Goal: Task Accomplishment & Management: Manage account settings

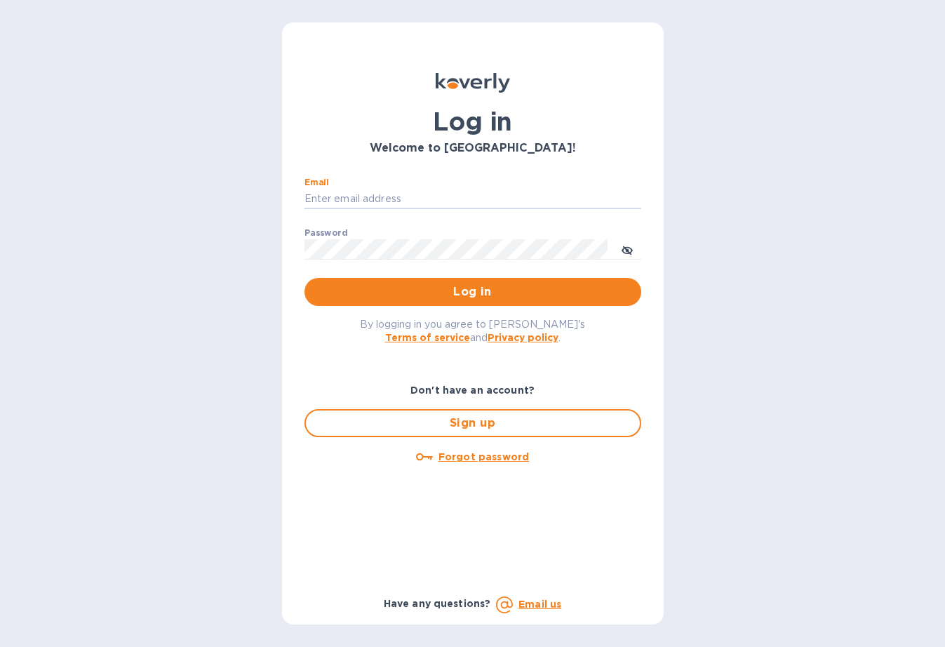
type input "[PERSON_NAME][EMAIL_ADDRESS][DOMAIN_NAME]"
click at [472, 291] on button "Log in" at bounding box center [473, 292] width 337 height 28
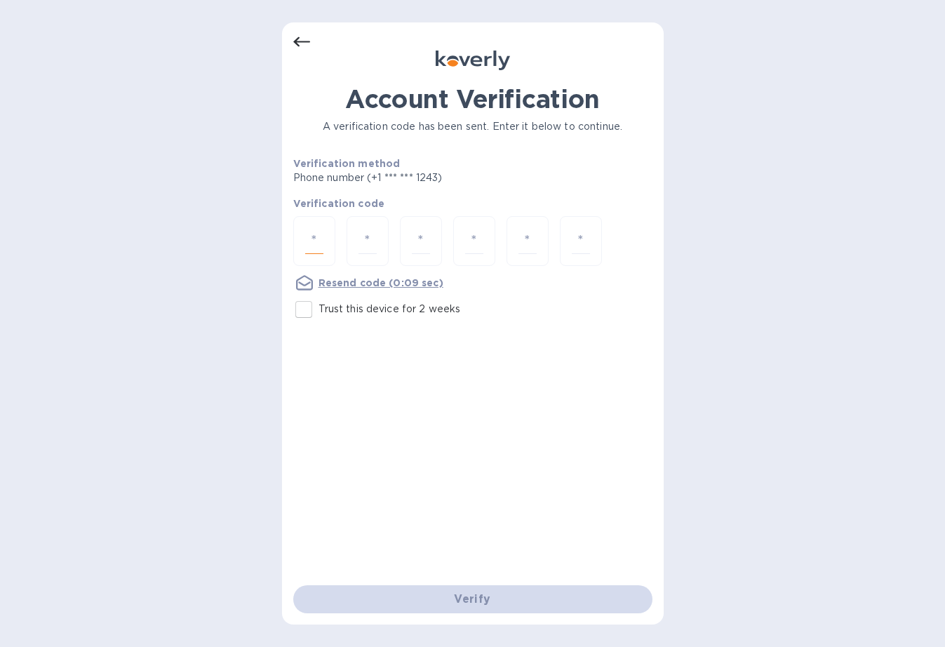
click at [315, 246] on input "number" at bounding box center [314, 241] width 18 height 26
type input "6"
type input "3"
type input "9"
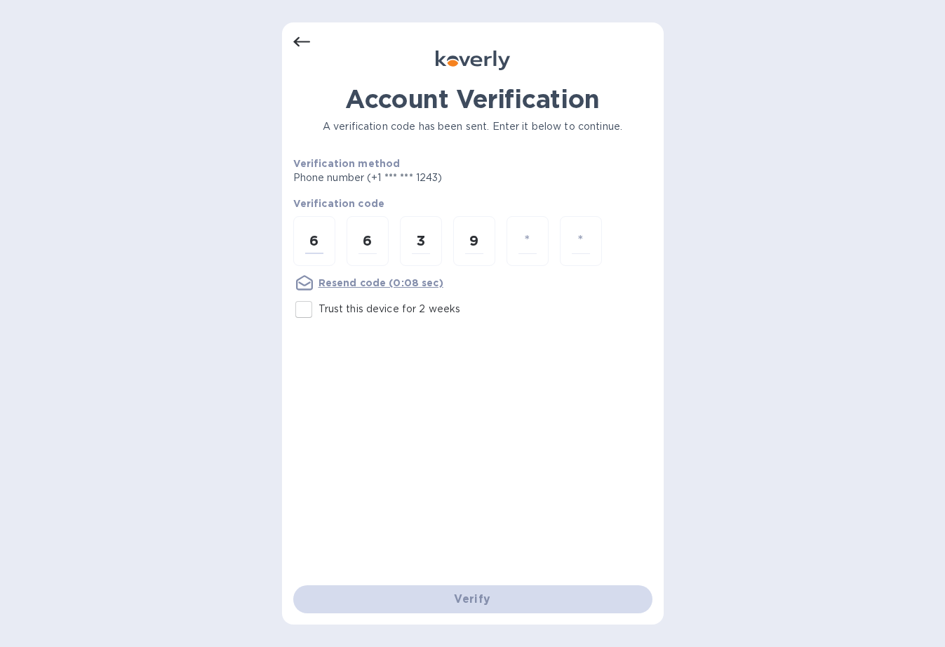
type input "9"
type input "2"
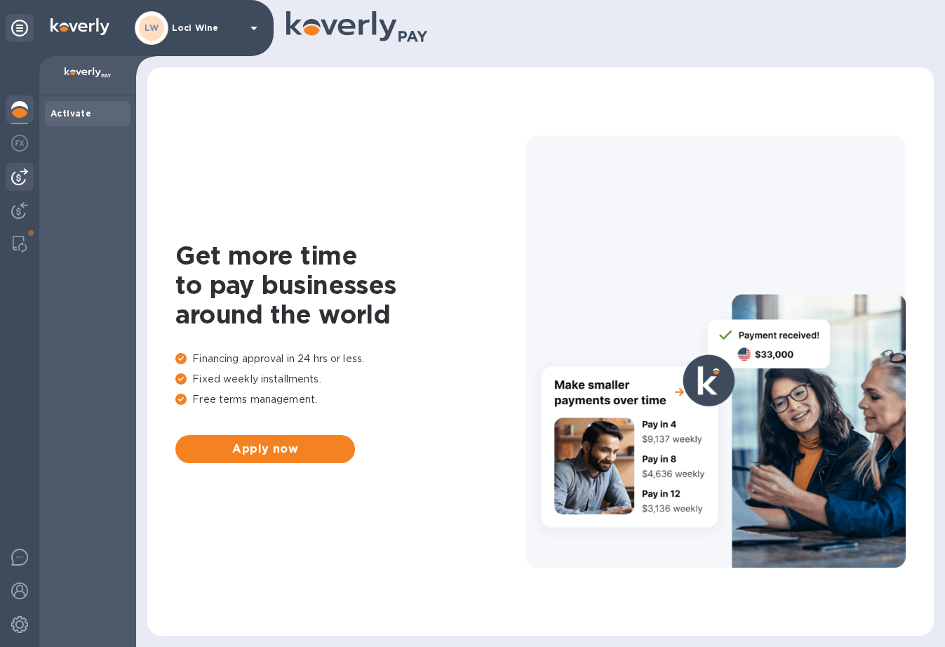
click at [20, 185] on div at bounding box center [20, 177] width 28 height 28
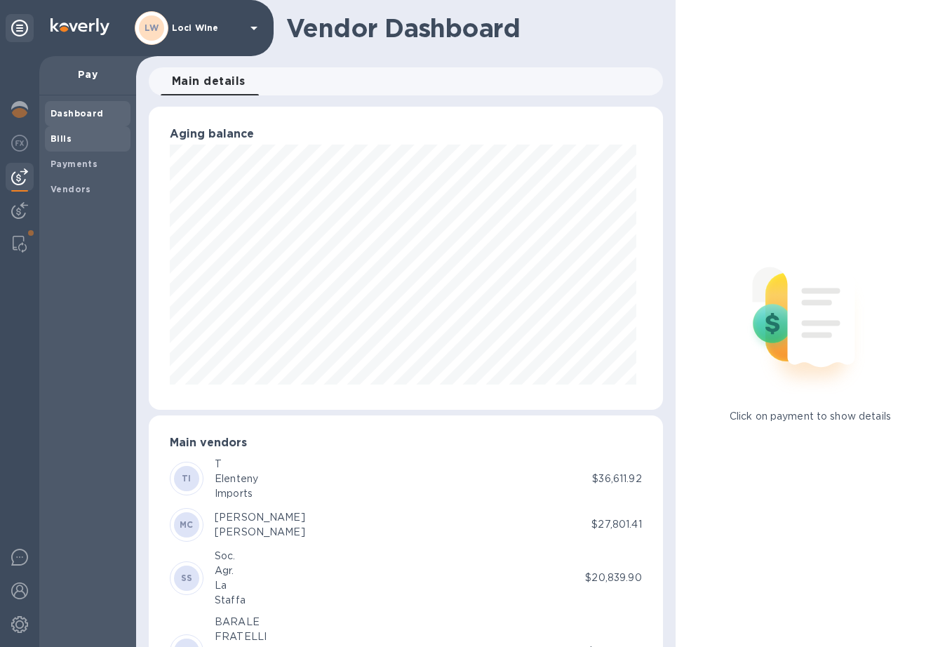
scroll to position [303, 508]
click at [86, 182] on span "Vendors" at bounding box center [71, 189] width 41 height 14
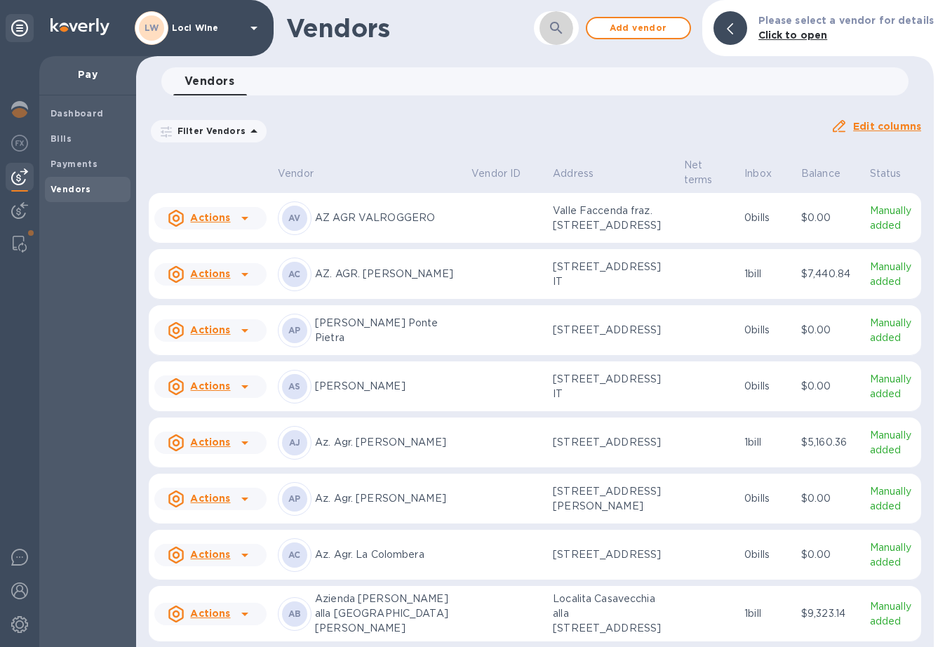
click at [549, 30] on button "button" at bounding box center [557, 28] width 34 height 34
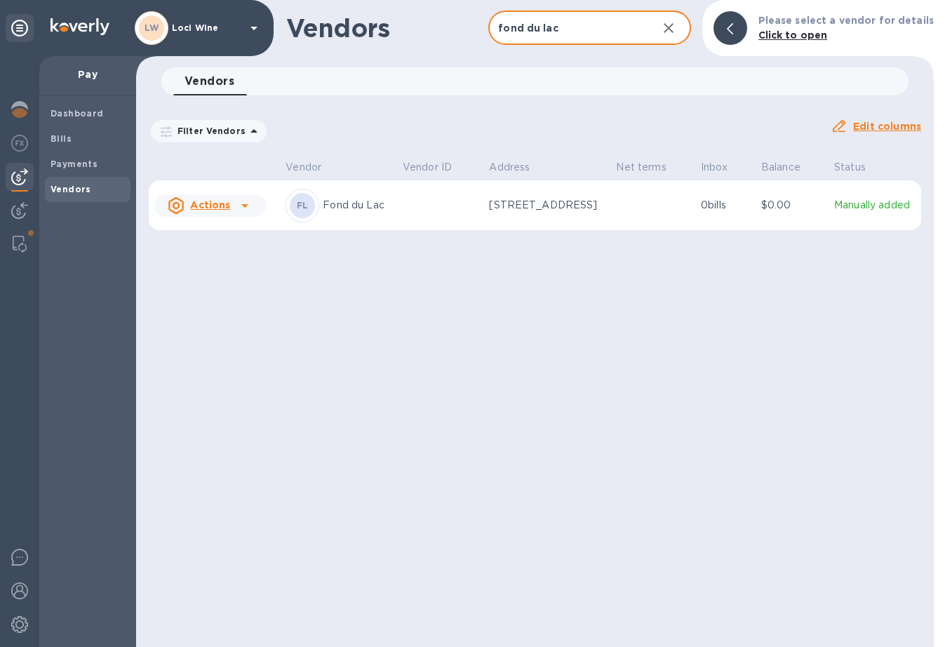
type input "fond du lac"
click at [246, 204] on icon at bounding box center [244, 206] width 7 height 4
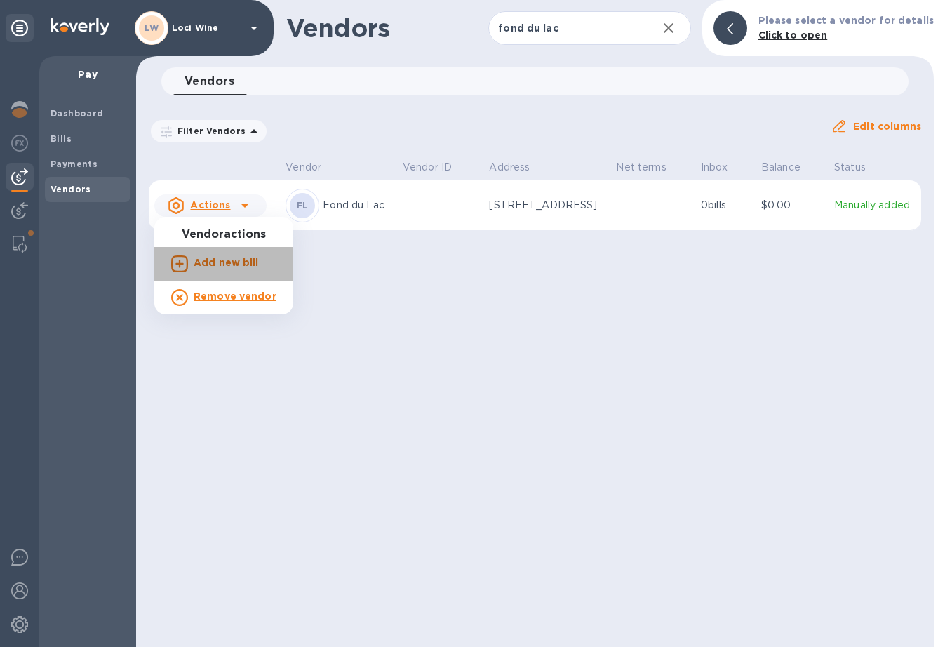
click at [233, 260] on b "Add new bill" at bounding box center [226, 262] width 65 height 11
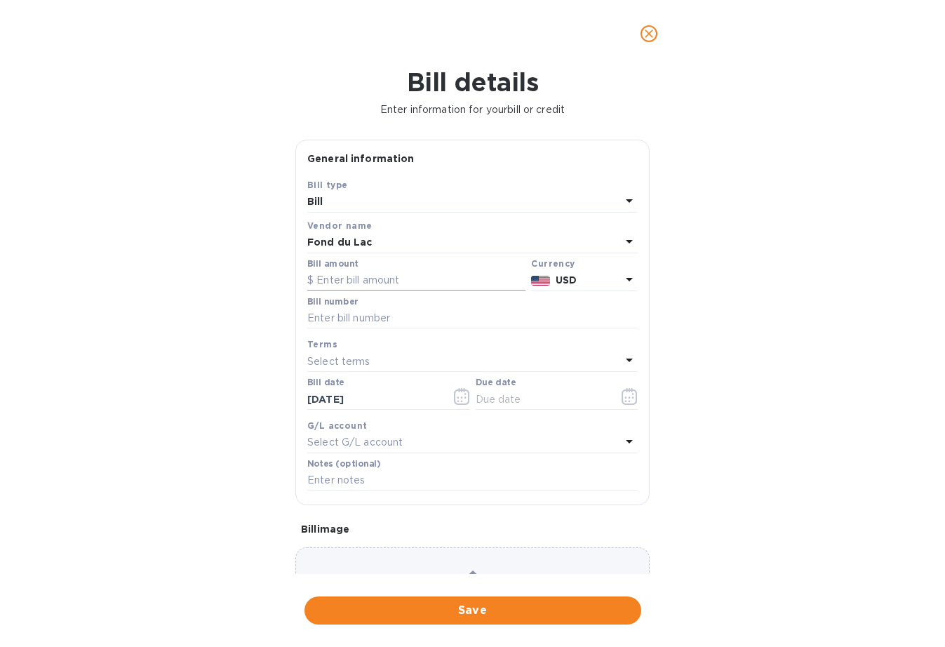
click at [375, 276] on input "text" at bounding box center [416, 280] width 218 height 21
type input "2,512.67"
click at [326, 320] on input "text" at bounding box center [472, 318] width 331 height 21
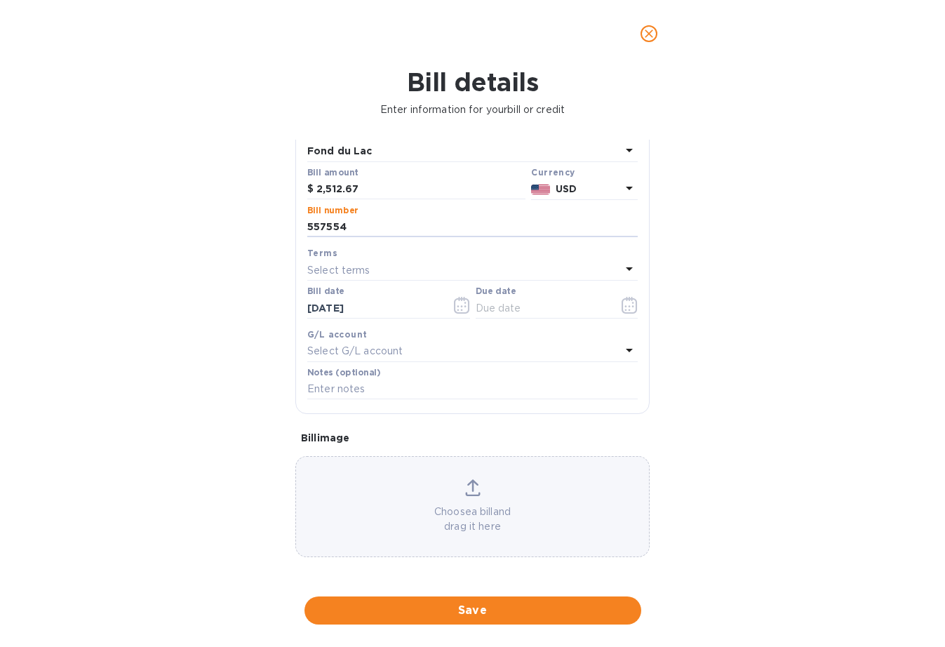
scroll to position [100, 0]
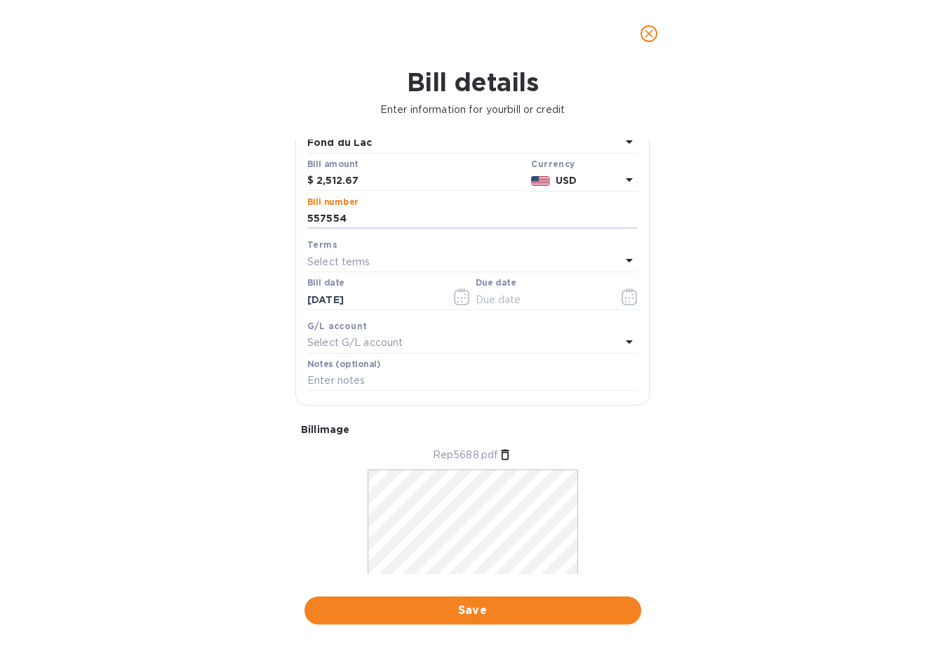
type input "557554"
click at [766, 381] on div "Bill details Enter information for your bill or credit General information Save…" at bounding box center [472, 357] width 945 height 580
click at [625, 297] on icon "button" at bounding box center [626, 298] width 2 height 2
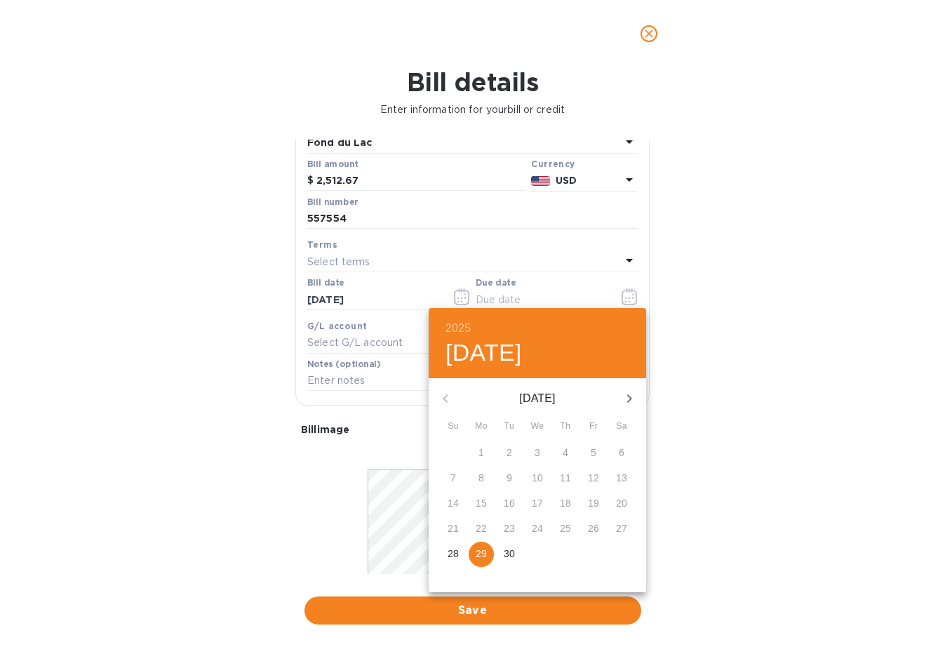
click at [420, 267] on div at bounding box center [472, 323] width 945 height 647
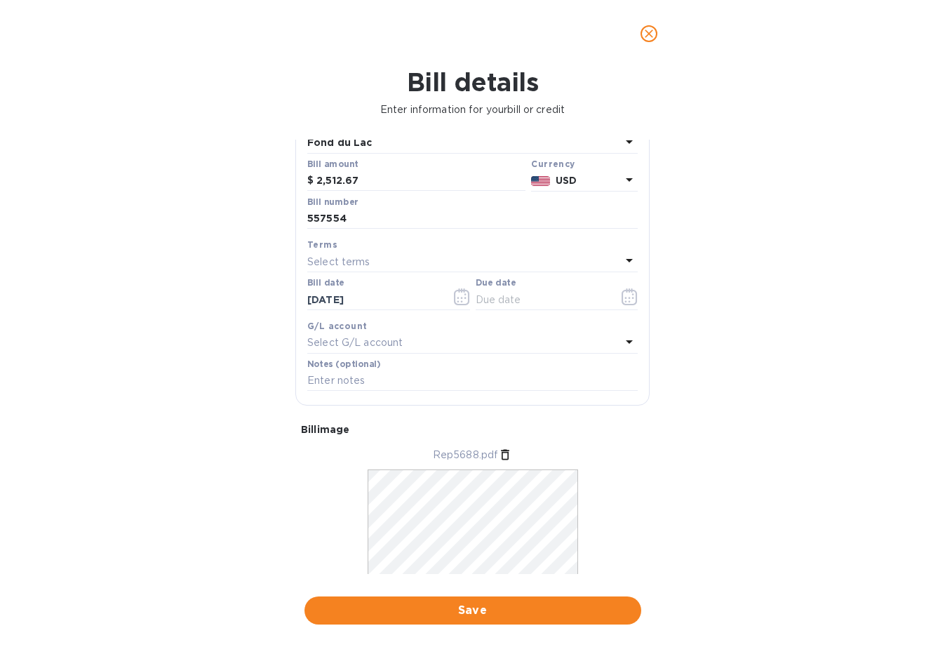
click at [391, 260] on div "Select terms" at bounding box center [464, 262] width 314 height 20
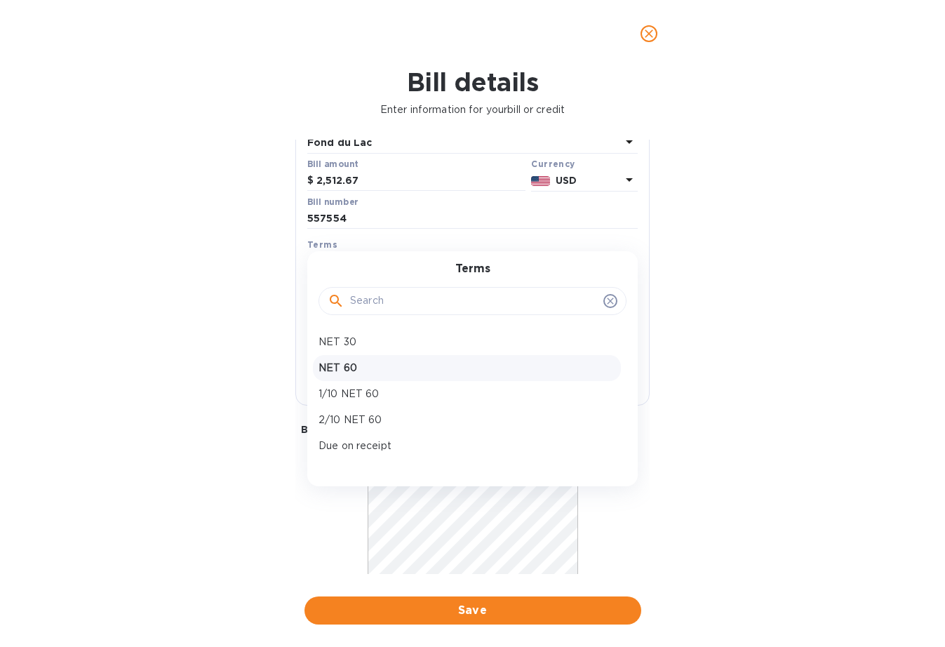
scroll to position [96, 0]
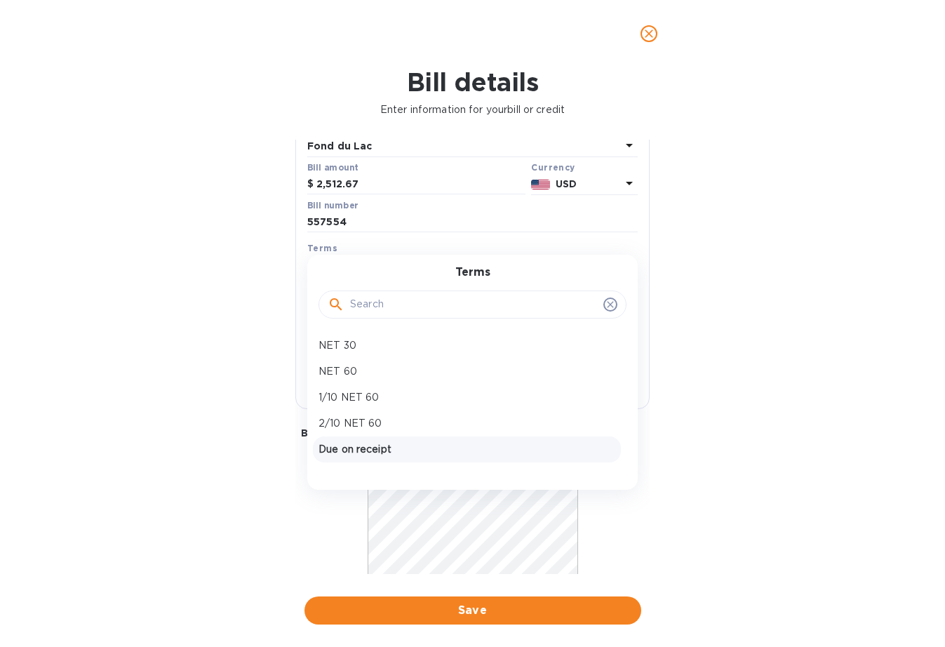
click at [365, 446] on p "Due on receipt" at bounding box center [467, 449] width 297 height 15
type input "09/29/2025"
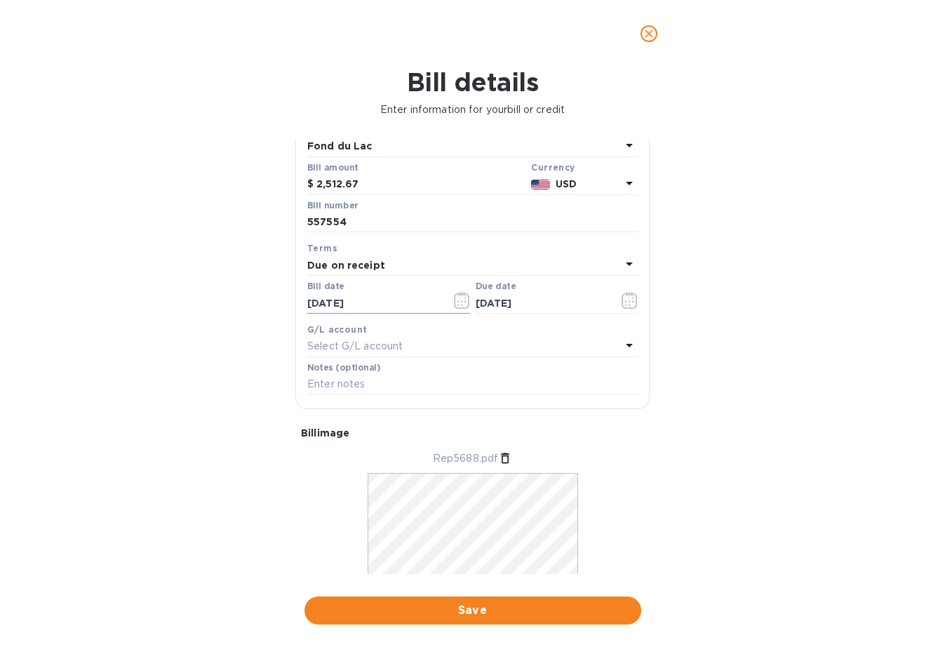
click at [350, 293] on input "09/29/2025" at bounding box center [373, 303] width 133 height 21
click at [464, 293] on icon "button" at bounding box center [462, 300] width 16 height 17
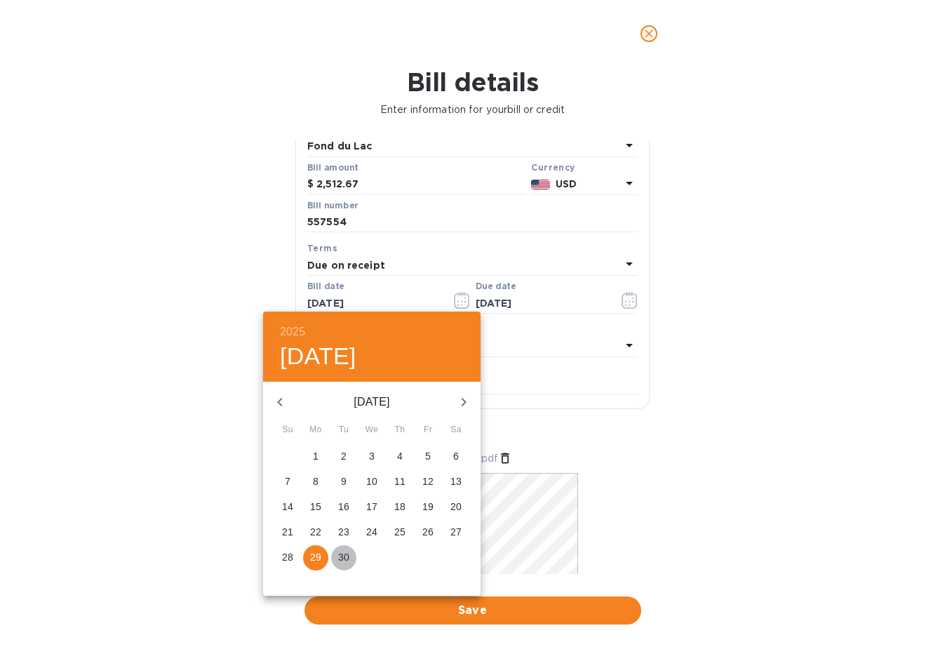
click at [352, 556] on span "30" at bounding box center [343, 557] width 25 height 14
type input "09/30/2025"
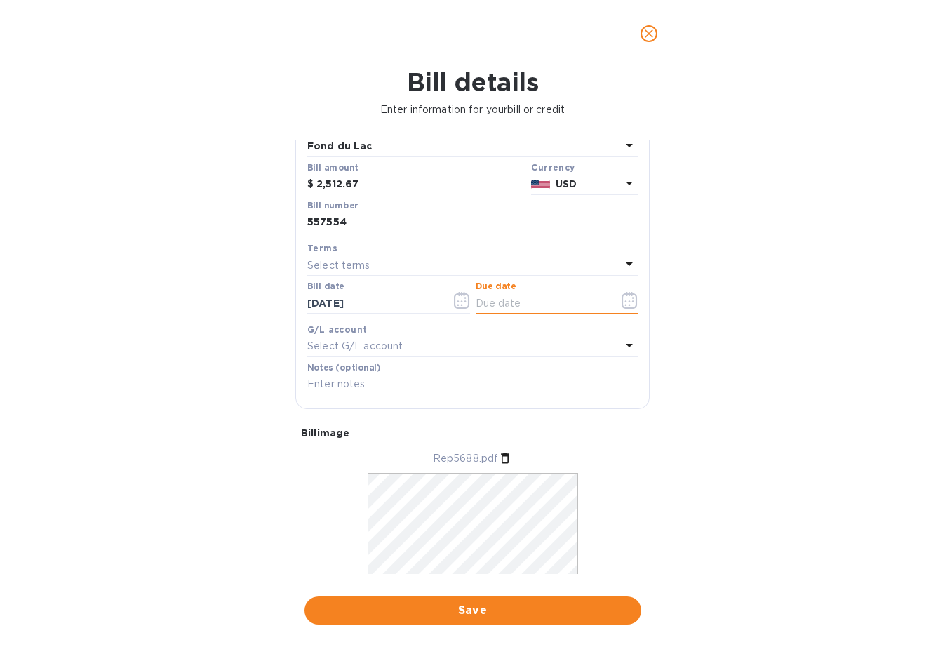
click at [509, 296] on input "text" at bounding box center [542, 303] width 133 height 21
click at [451, 262] on div "Select terms" at bounding box center [464, 265] width 314 height 20
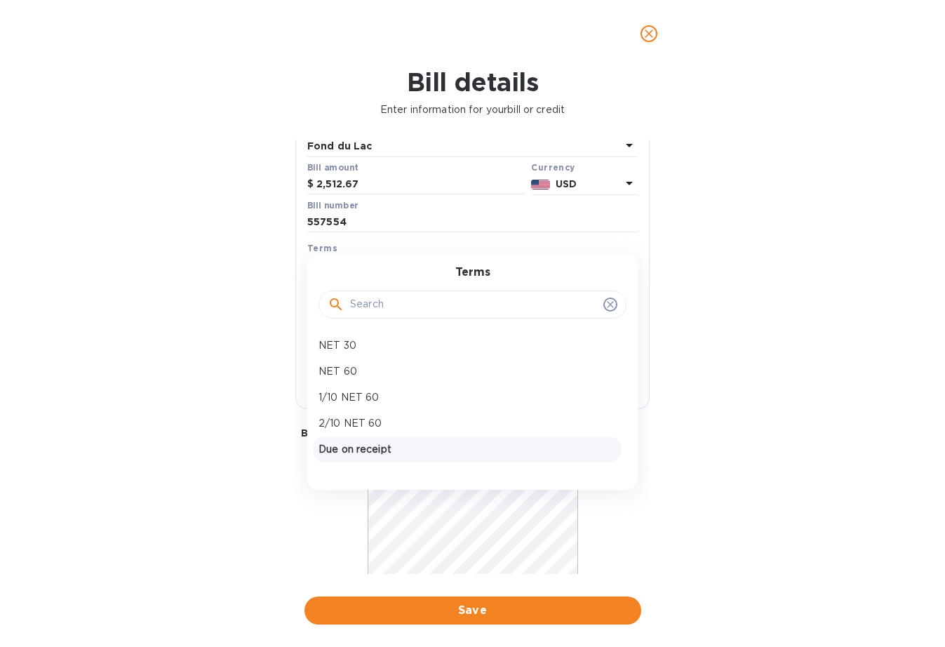
click at [359, 444] on p "Due on receipt" at bounding box center [467, 449] width 297 height 15
type input "09/30/2025"
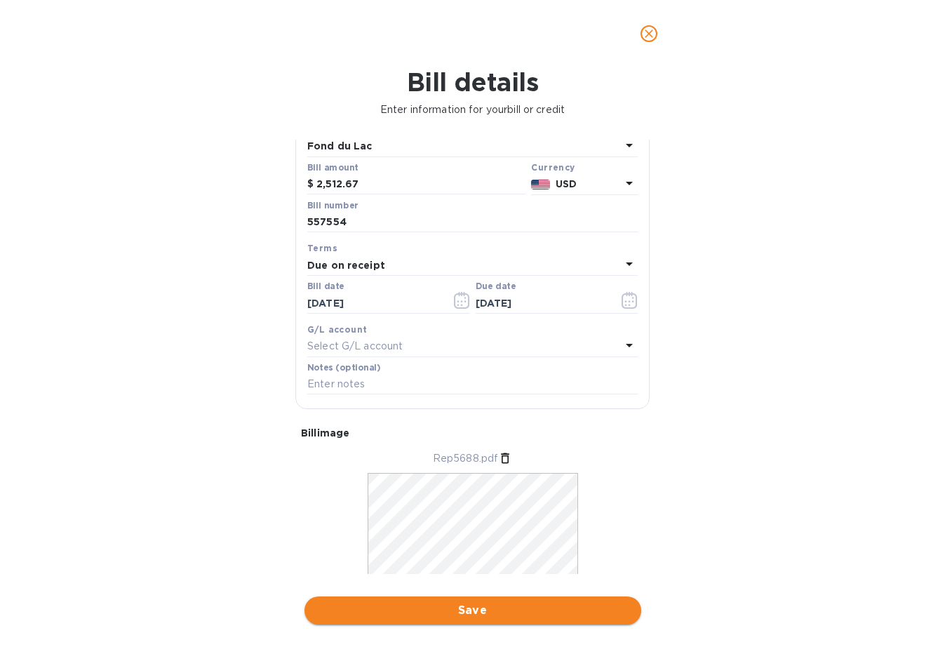
click at [441, 602] on span "Save" at bounding box center [473, 610] width 314 height 17
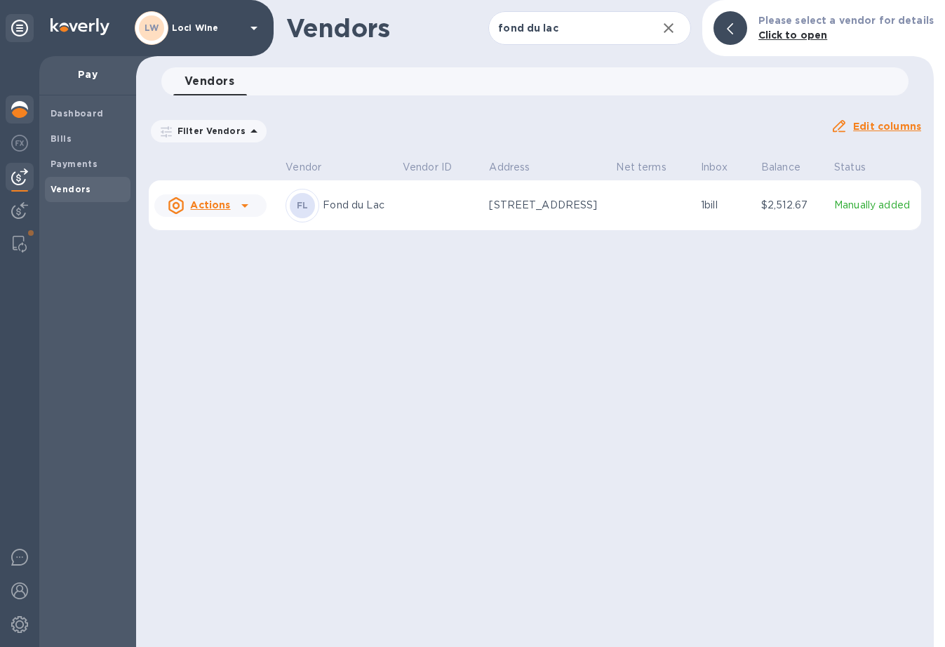
click at [27, 108] on img at bounding box center [19, 109] width 17 height 17
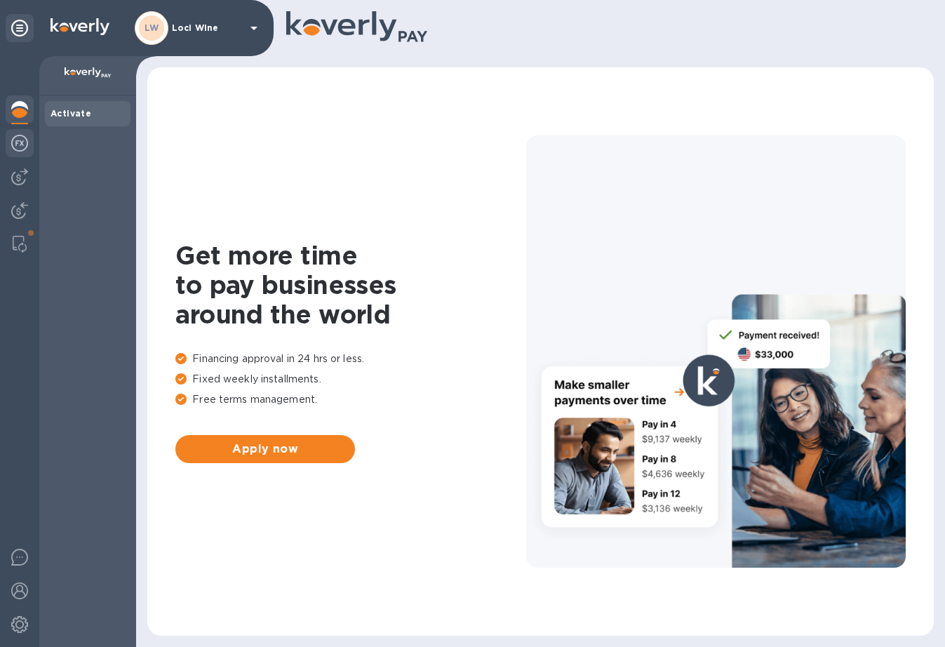
click at [11, 146] on img at bounding box center [19, 143] width 17 height 17
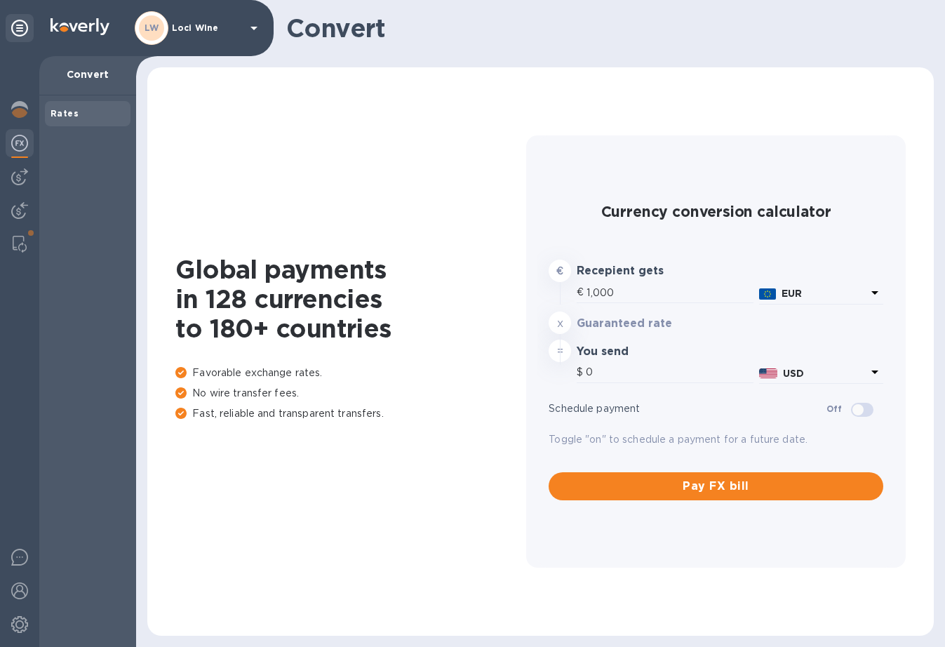
type input "1,181.3"
